Goal: Task Accomplishment & Management: Manage account settings

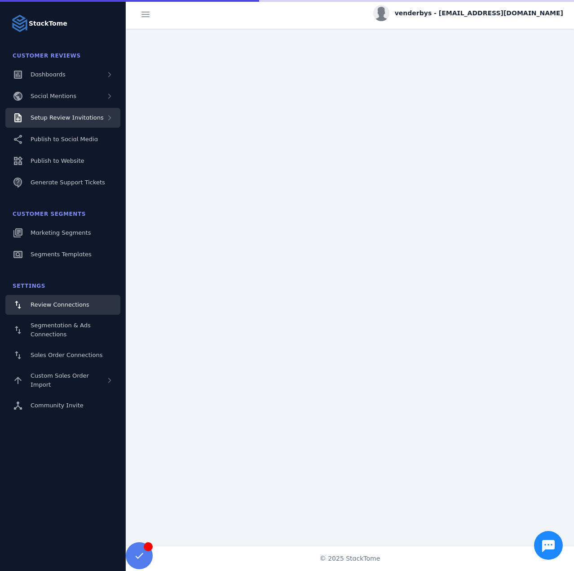
click at [102, 115] on div "Setup Review Invitations" at bounding box center [62, 118] width 115 height 20
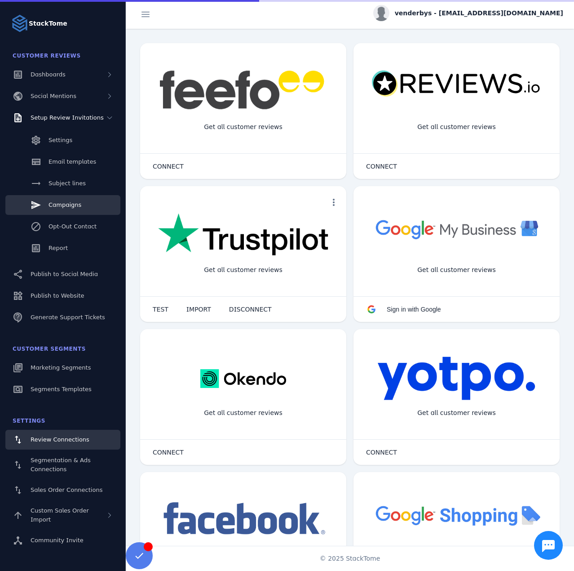
click at [66, 204] on span "Campaigns" at bounding box center [65, 204] width 33 height 7
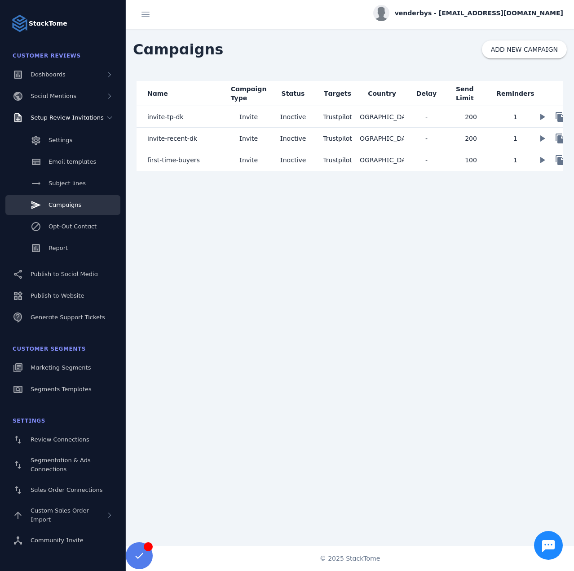
click at [240, 115] on mat-cell "Invite" at bounding box center [248, 117] width 44 height 22
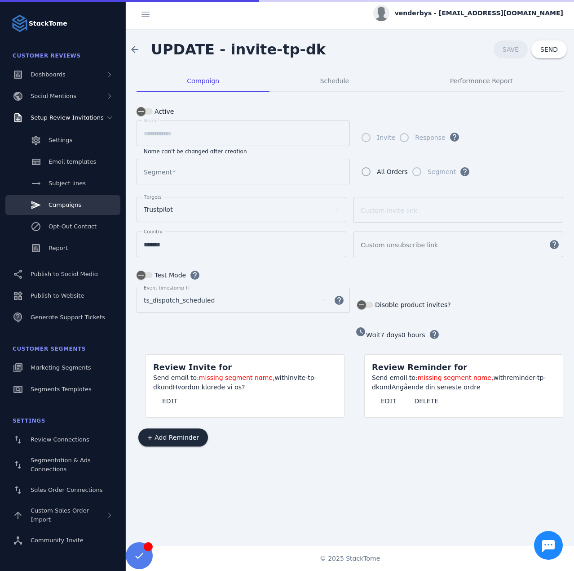
type input "*********"
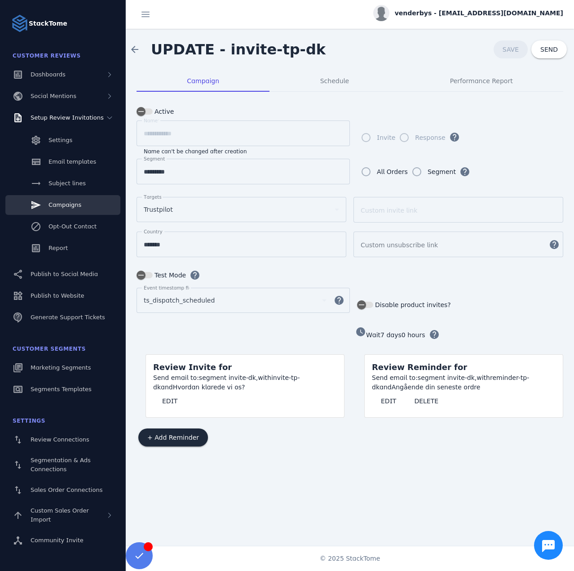
click at [444, 21] on div "venderbys - cs_venderbys@stacktome.com" at bounding box center [468, 13] width 190 height 16
click at [530, 82] on span "Sign out" at bounding box center [535, 86] width 26 height 11
